Goal: Find specific page/section: Find specific page/section

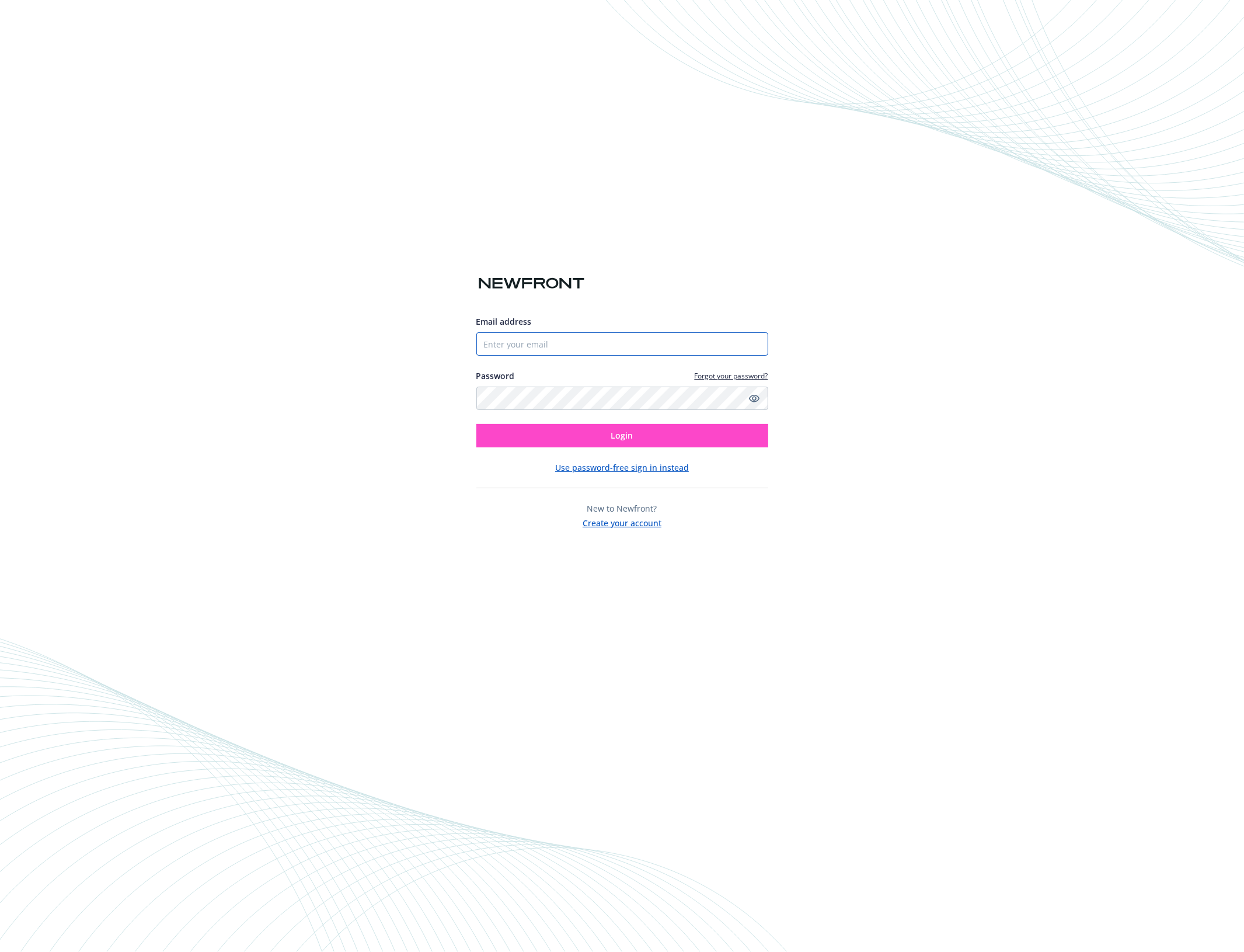
type input "[EMAIL_ADDRESS][DOMAIN_NAME]"
click at [620, 439] on span "Login" at bounding box center [622, 435] width 22 height 11
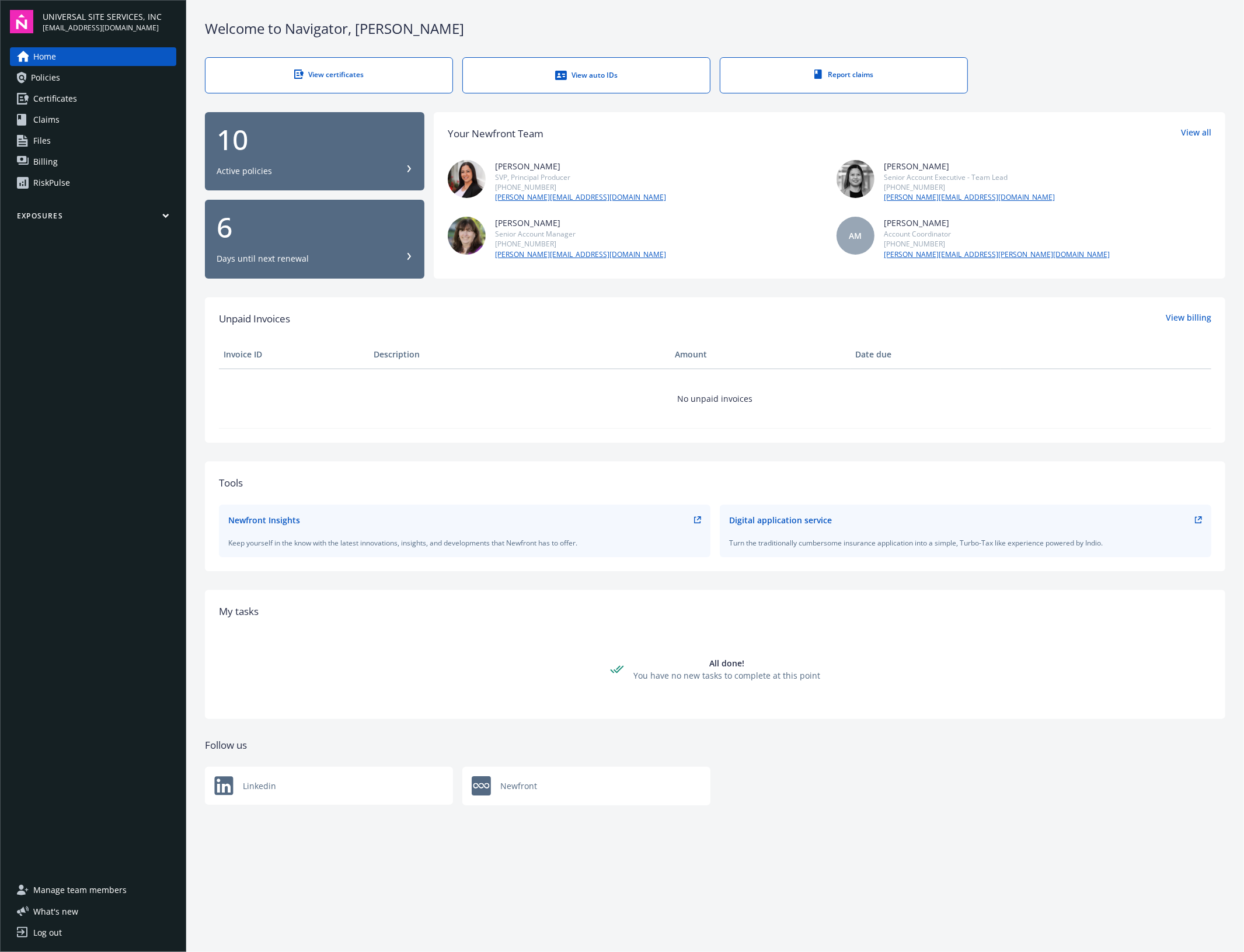
click at [69, 147] on link "Files" at bounding box center [93, 141] width 166 height 19
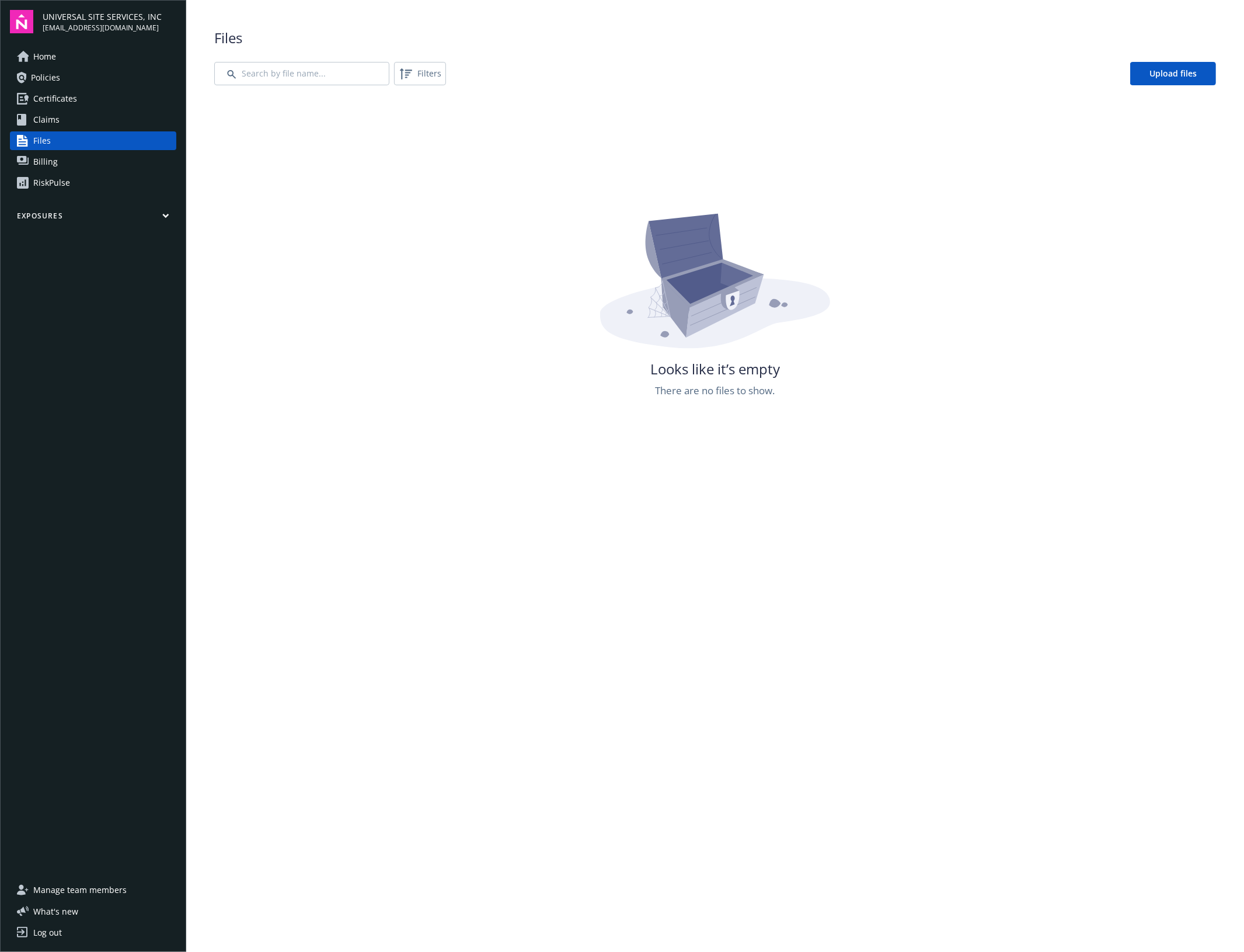
click at [56, 218] on button "Exposures" at bounding box center [93, 218] width 166 height 15
click at [53, 164] on span "Billing" at bounding box center [45, 162] width 24 height 19
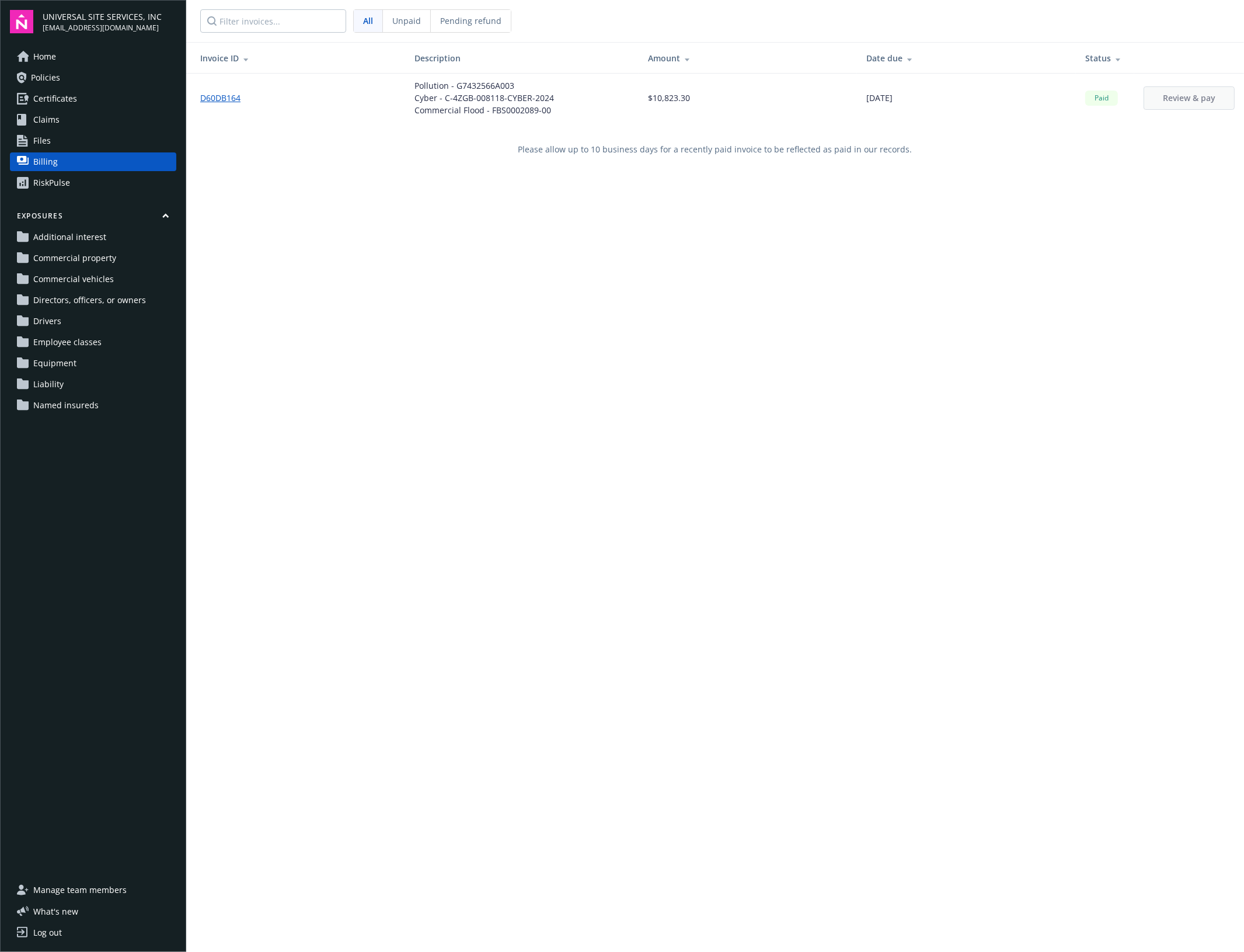
click at [41, 62] on span "Home" at bounding box center [45, 57] width 23 height 19
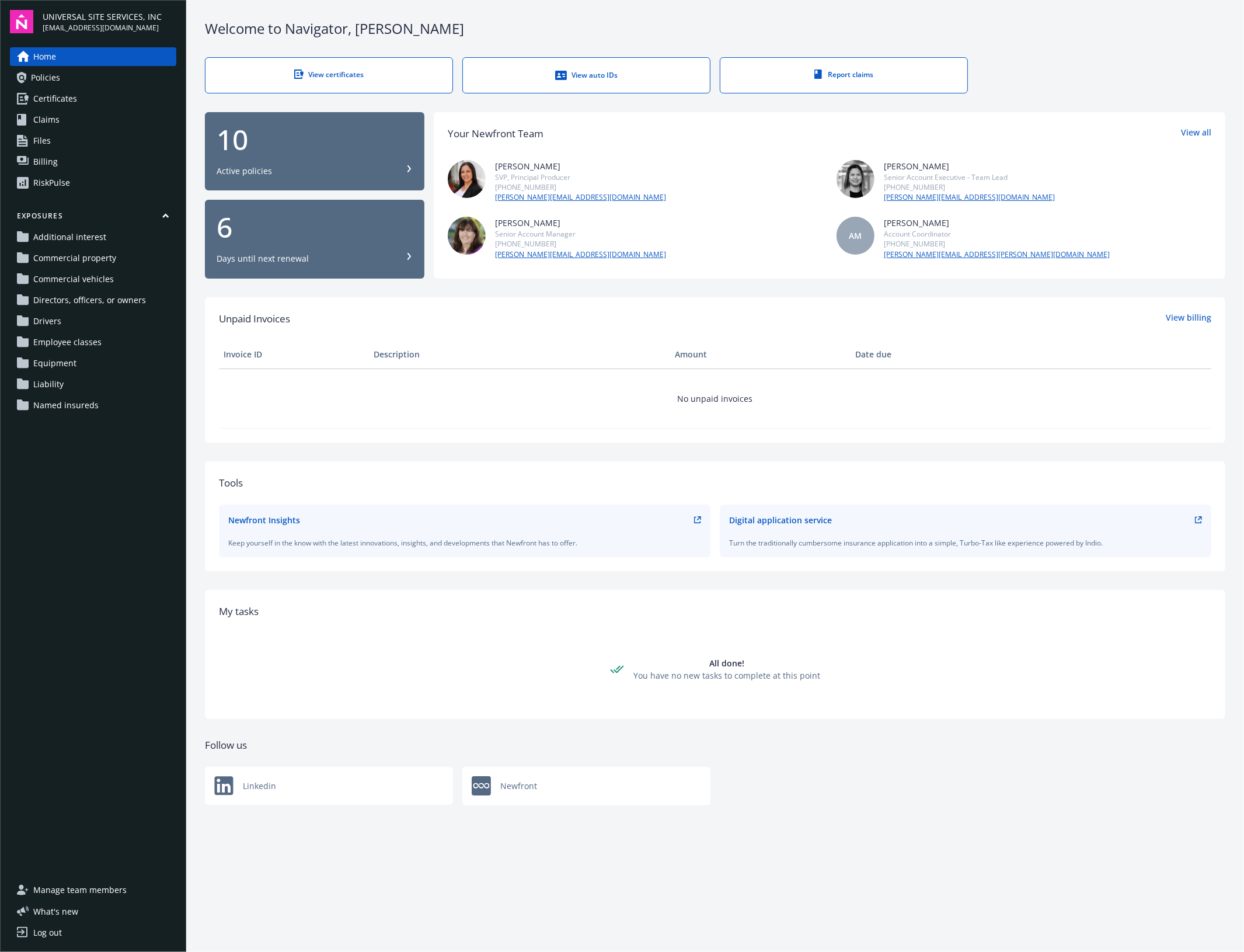
click at [409, 258] on icon at bounding box center [409, 256] width 3 height 7
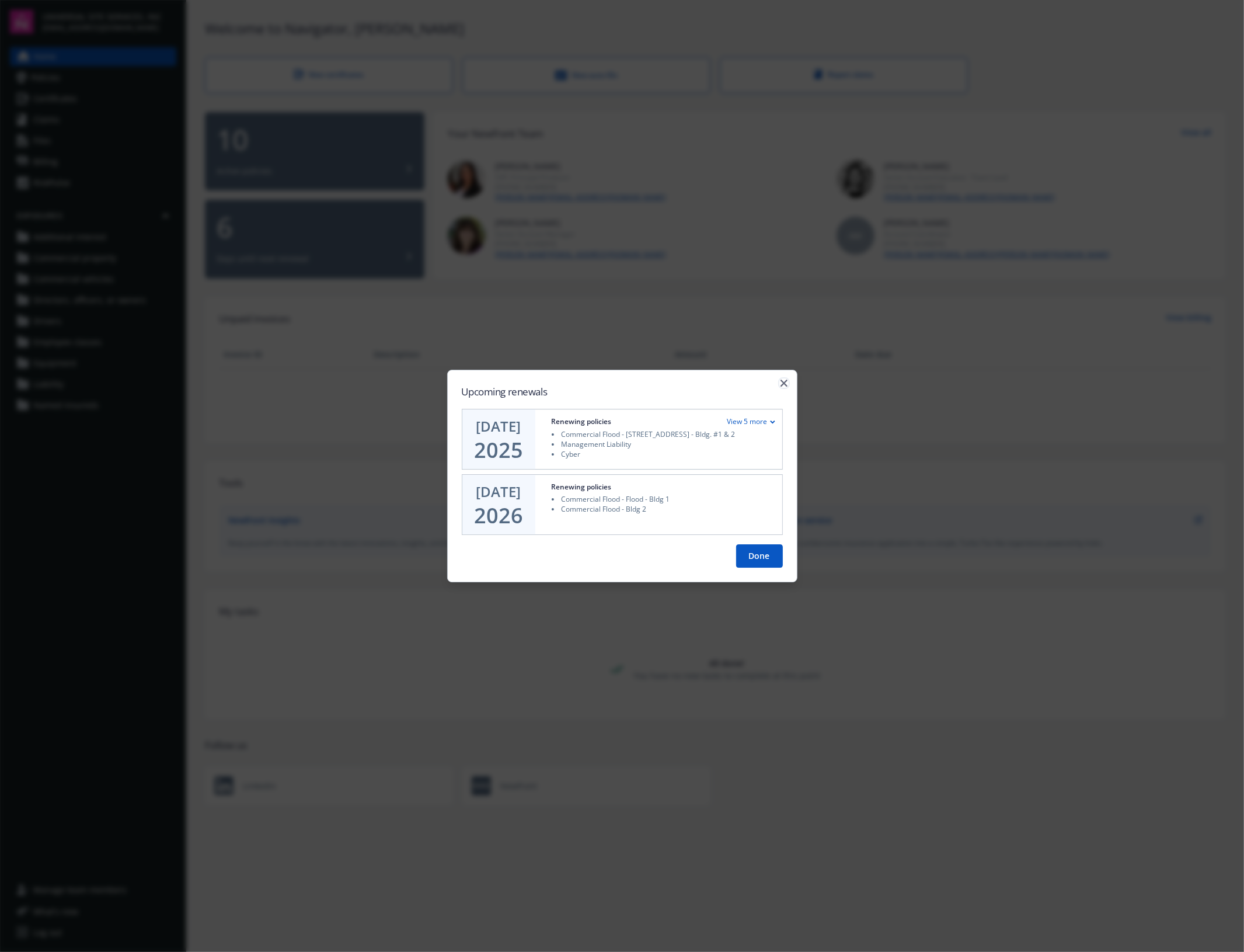
click at [783, 383] on icon "button" at bounding box center [784, 383] width 7 height 7
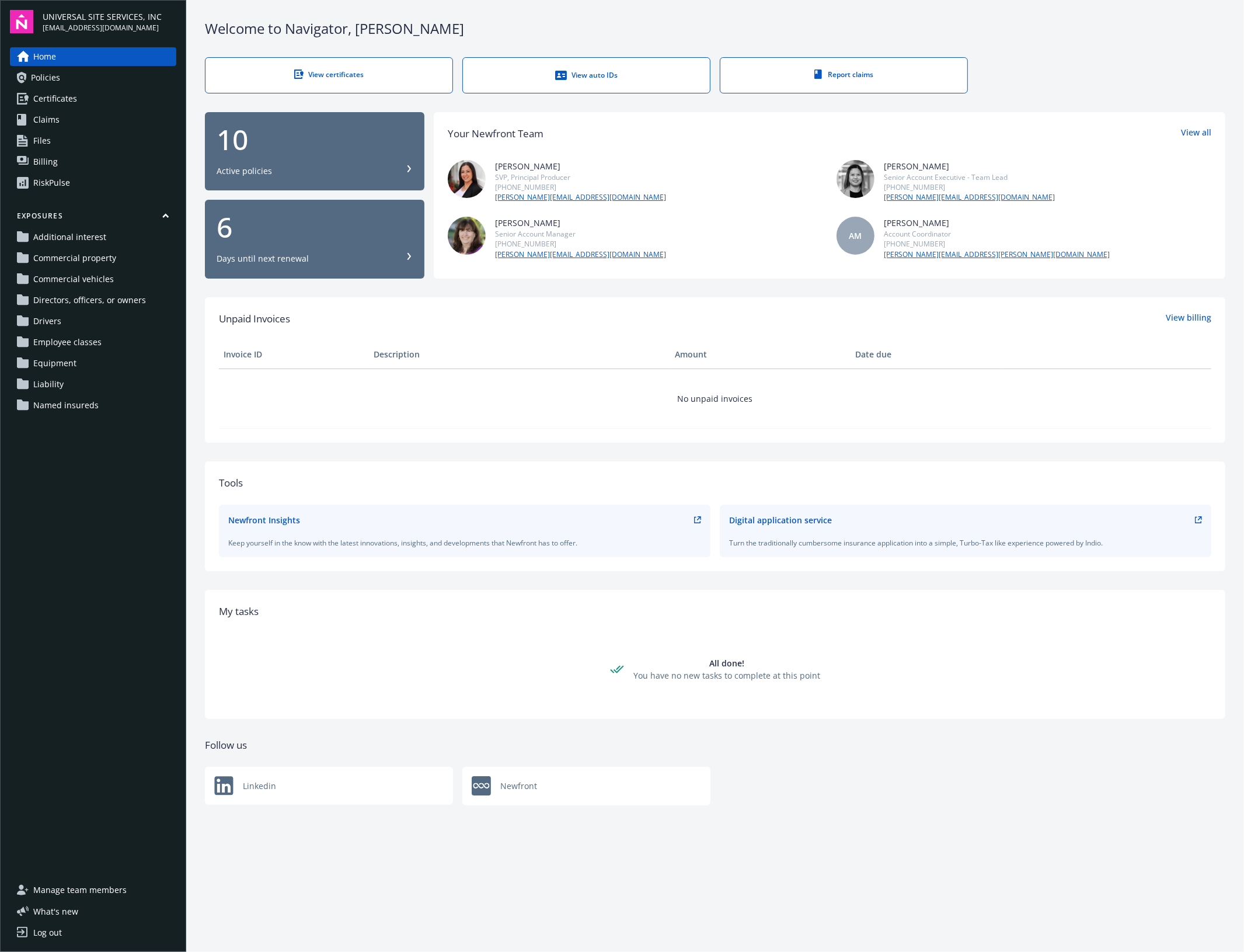
click at [65, 266] on span "Commercial property" at bounding box center [74, 258] width 83 height 19
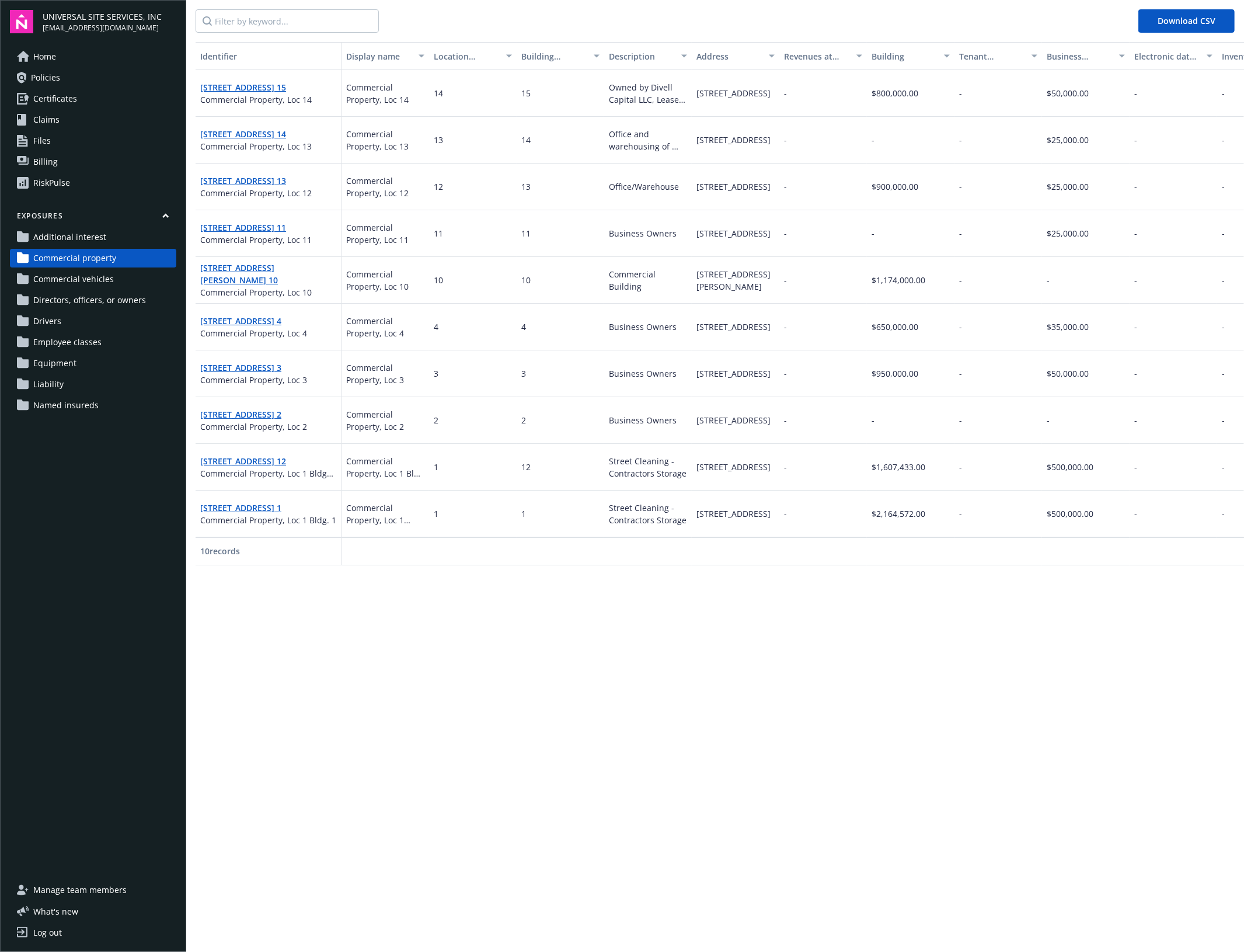
click at [54, 286] on span "Commercial vehicles" at bounding box center [73, 279] width 80 height 19
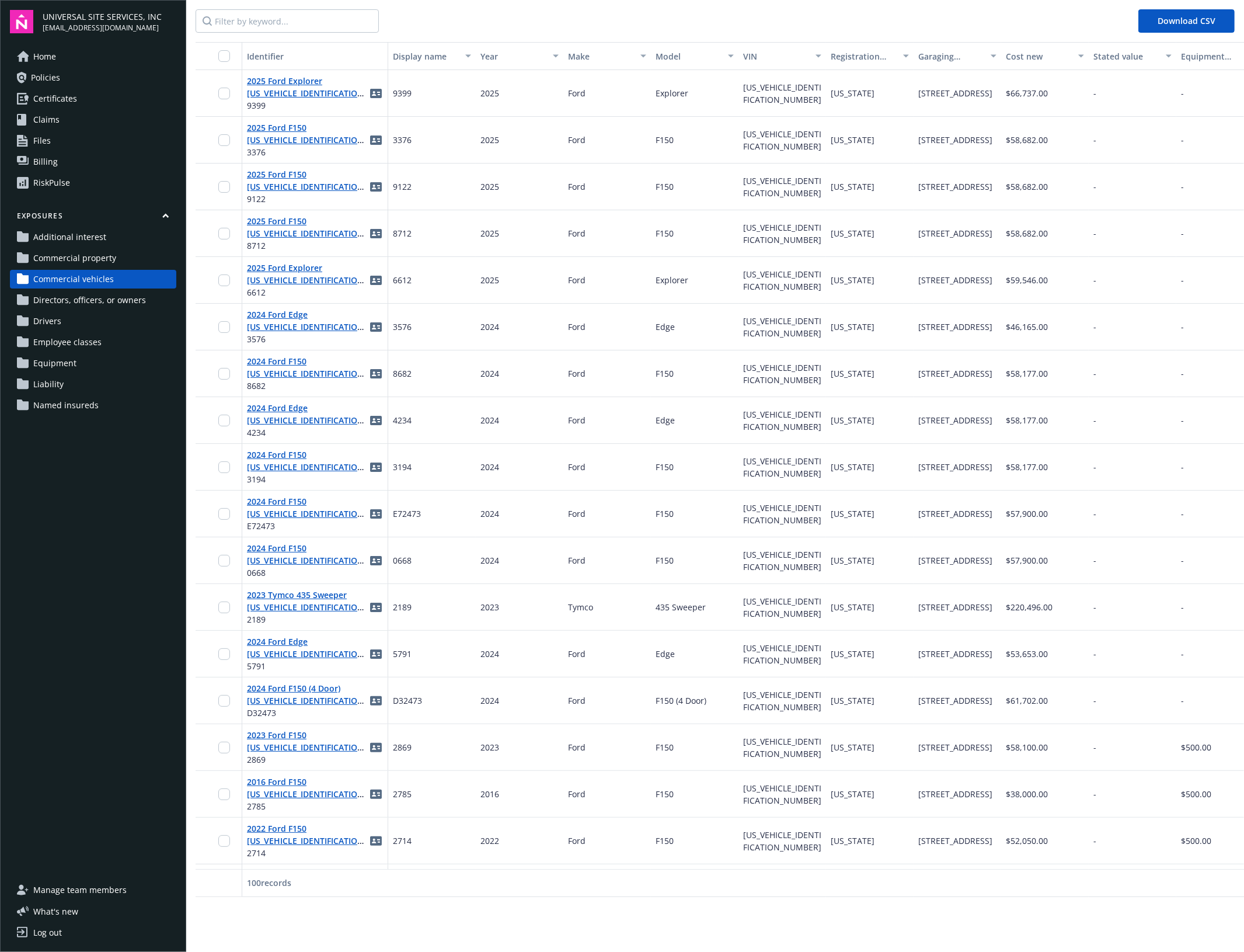
click at [68, 182] on div "RiskPulse" at bounding box center [51, 183] width 37 height 19
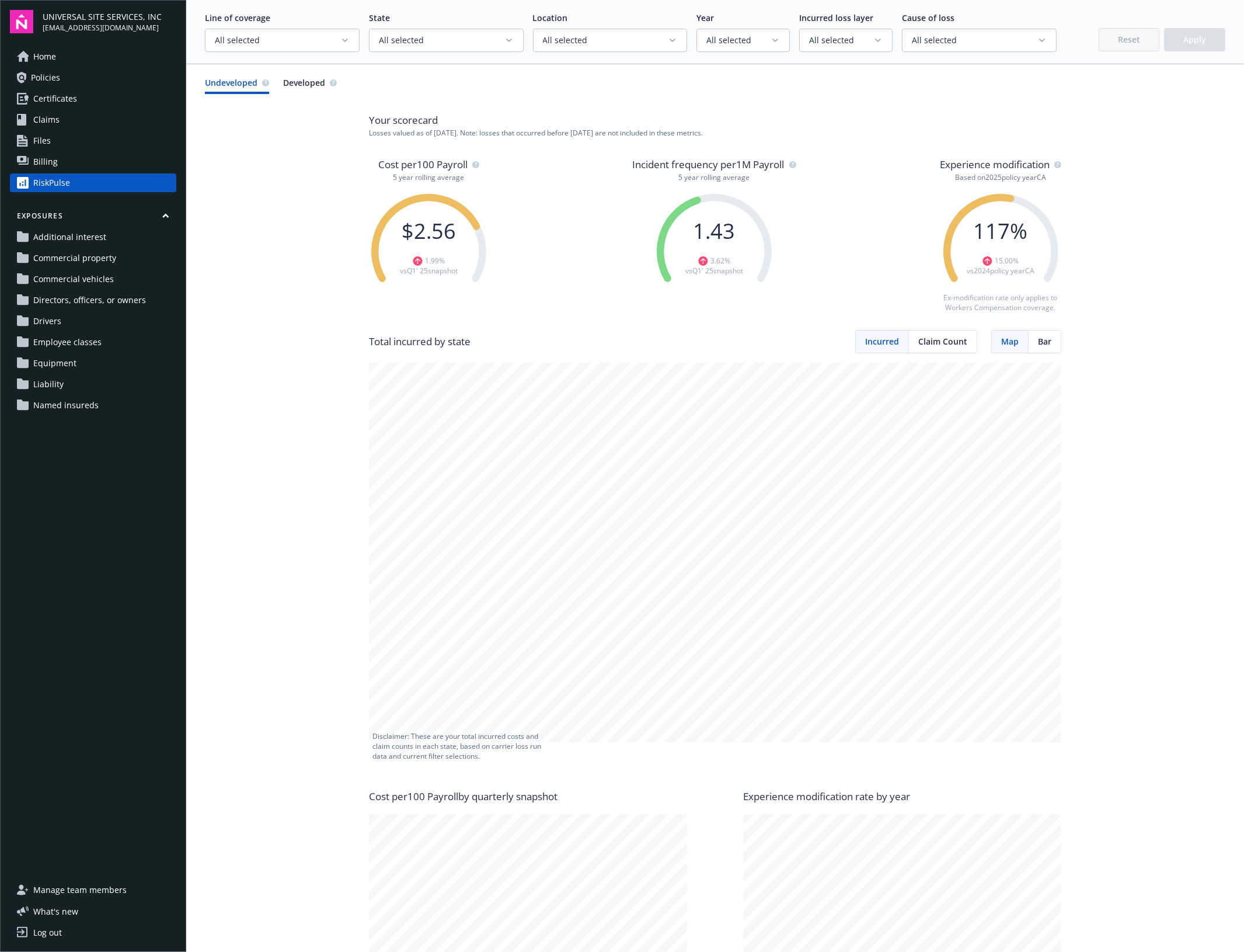
click at [102, 60] on link "Home" at bounding box center [93, 57] width 166 height 19
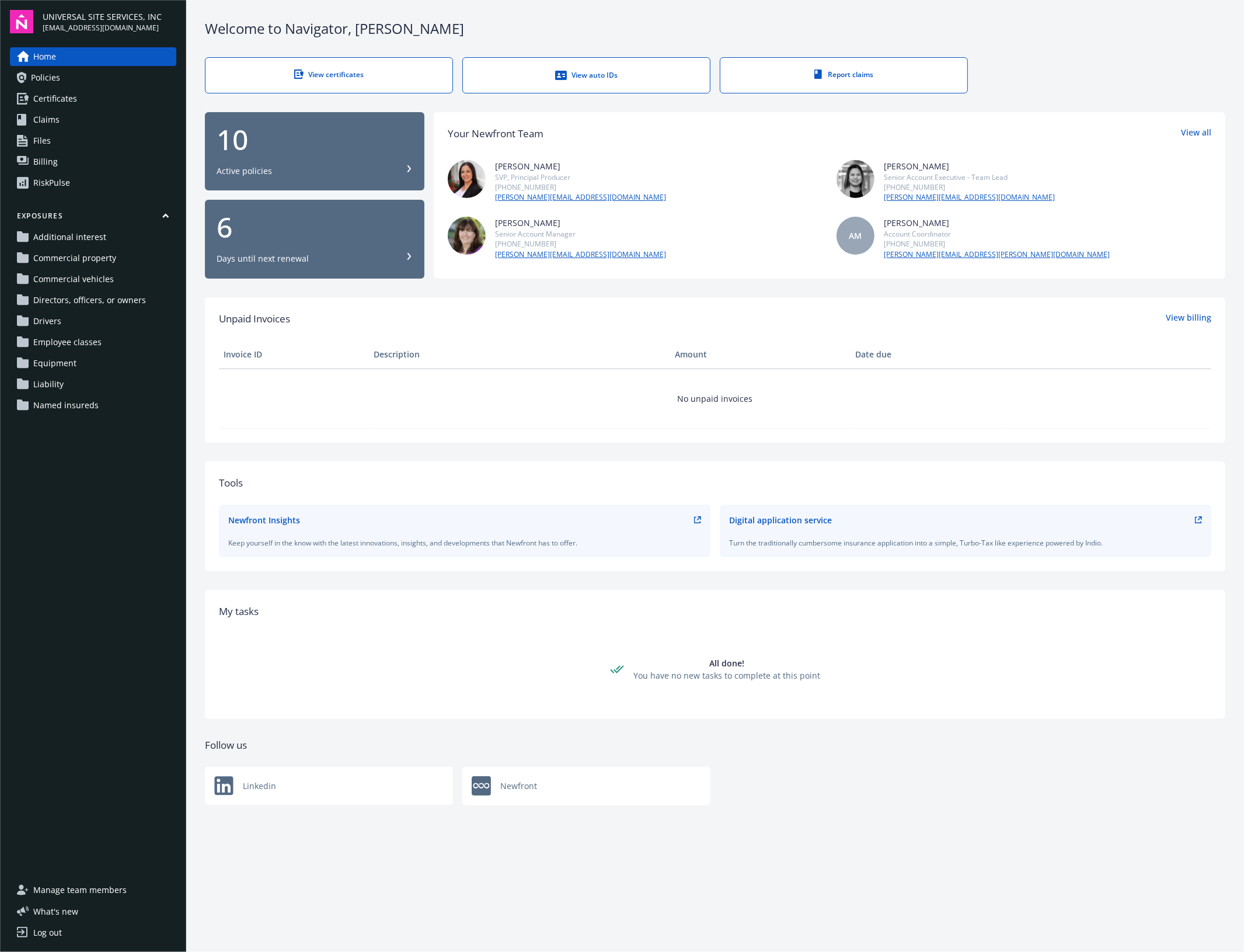
click at [308, 285] on div "Welcome to Navigator , [PERSON_NAME] View certificates View auto IDs Report cla…" at bounding box center [715, 421] width 1058 height 842
click at [54, 143] on link "Files" at bounding box center [93, 141] width 166 height 19
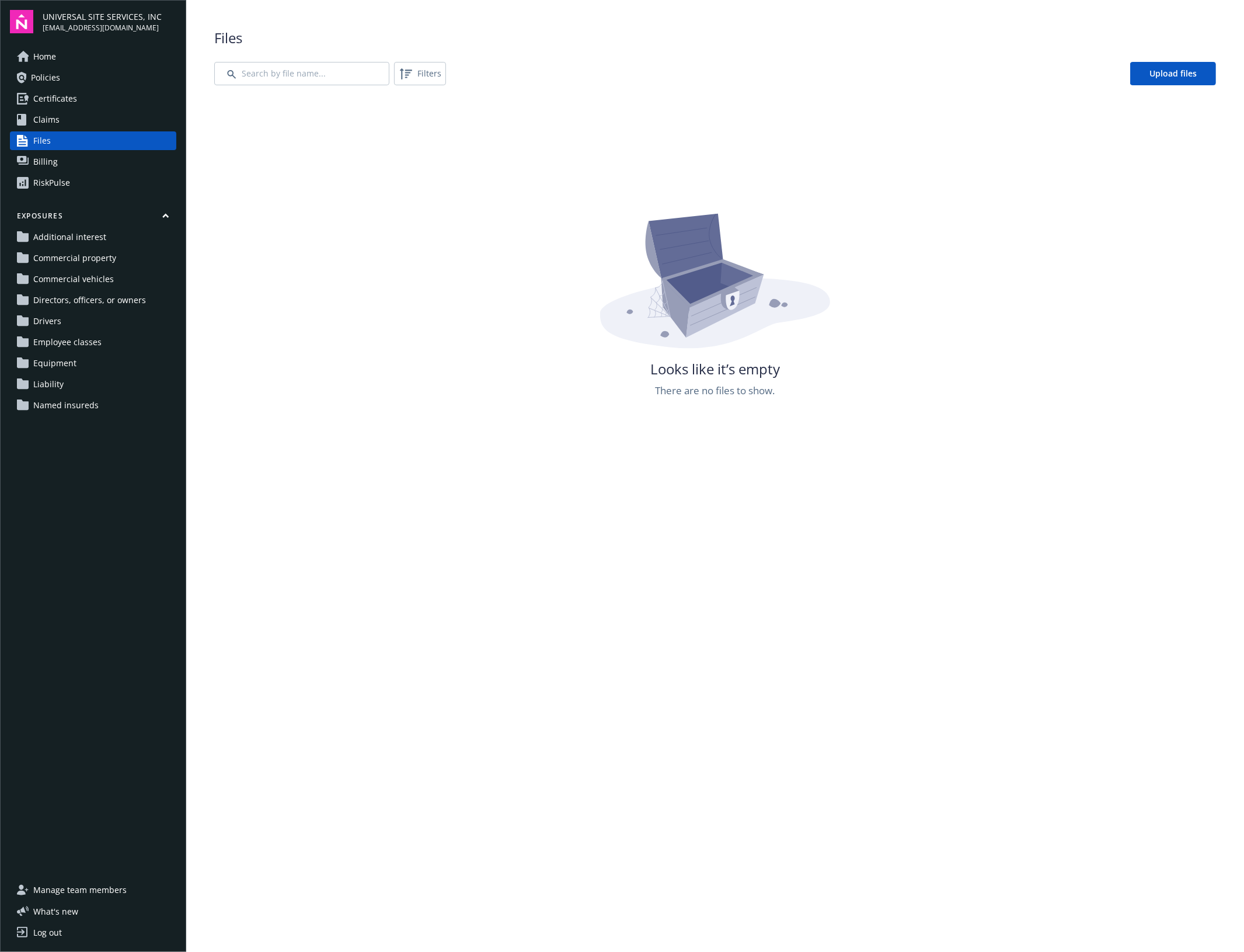
click at [416, 349] on div "Looks like it’s empty There are no files to show." at bounding box center [715, 688] width 1002 height 952
